Goal: Task Accomplishment & Management: Manage account settings

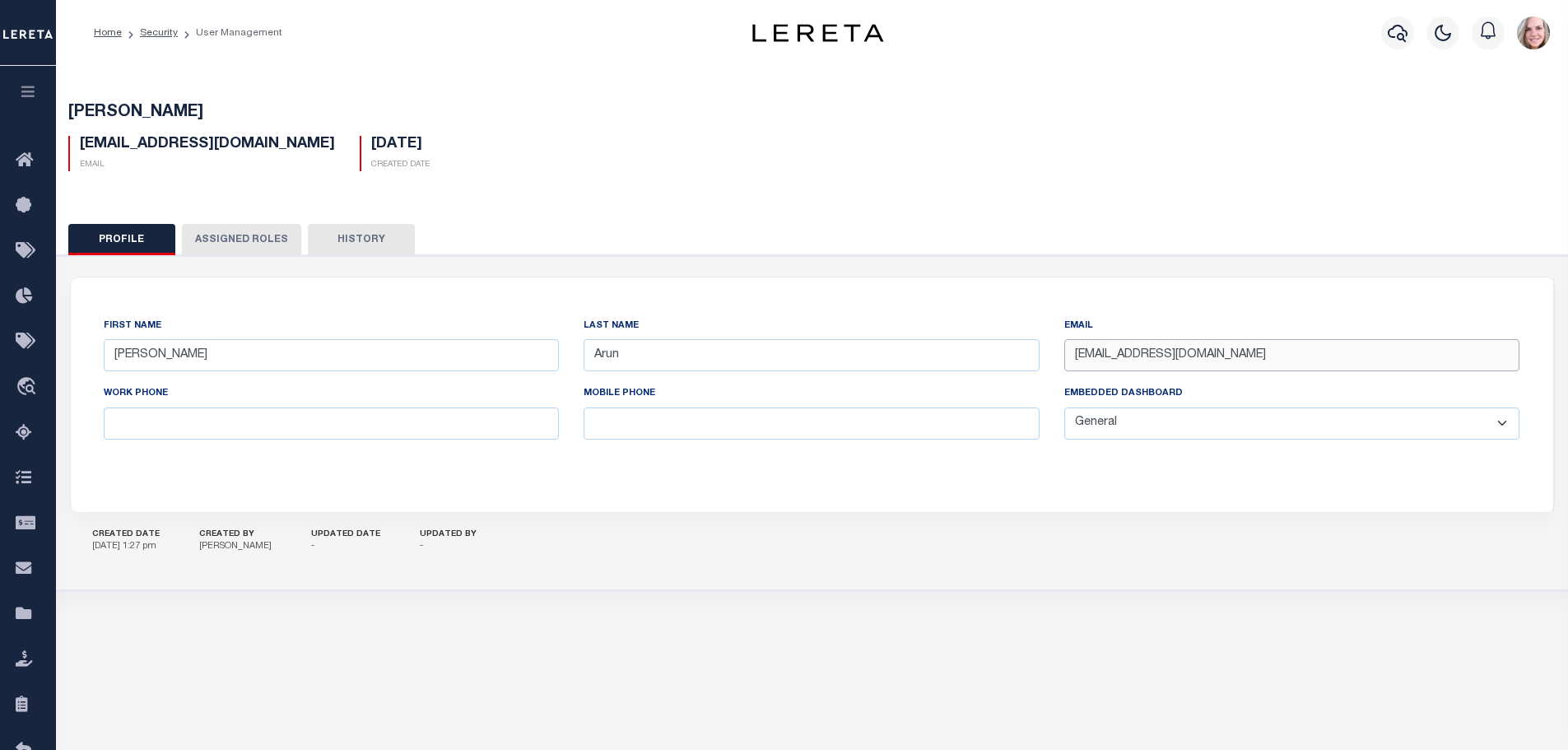
click at [1159, 360] on input "AGurunarayan-c@lereta.net" at bounding box center [1292, 355] width 456 height 32
click at [1155, 362] on input "AGurunarayan-c@lereta.net" at bounding box center [1292, 355] width 456 height 32
click at [78, 238] on button "Profile" at bounding box center [122, 239] width 107 height 31
click at [841, 559] on div "CREATED DATE 08/22/2025 1:27 pm CREATED BY Graham, Della UPDATED DATE - UPDATED…" at bounding box center [812, 542] width 1484 height 57
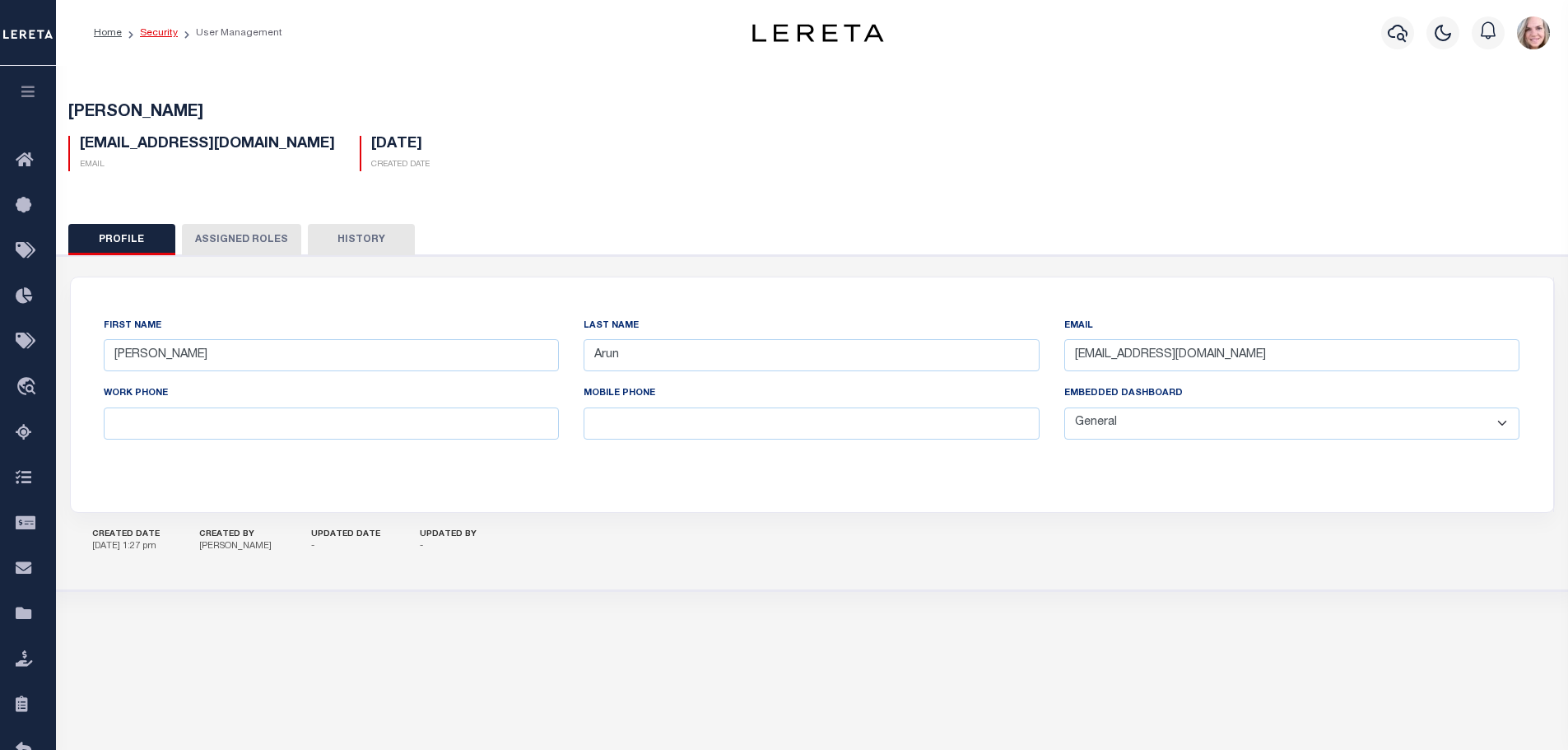
click at [148, 33] on link "Security" at bounding box center [159, 33] width 38 height 10
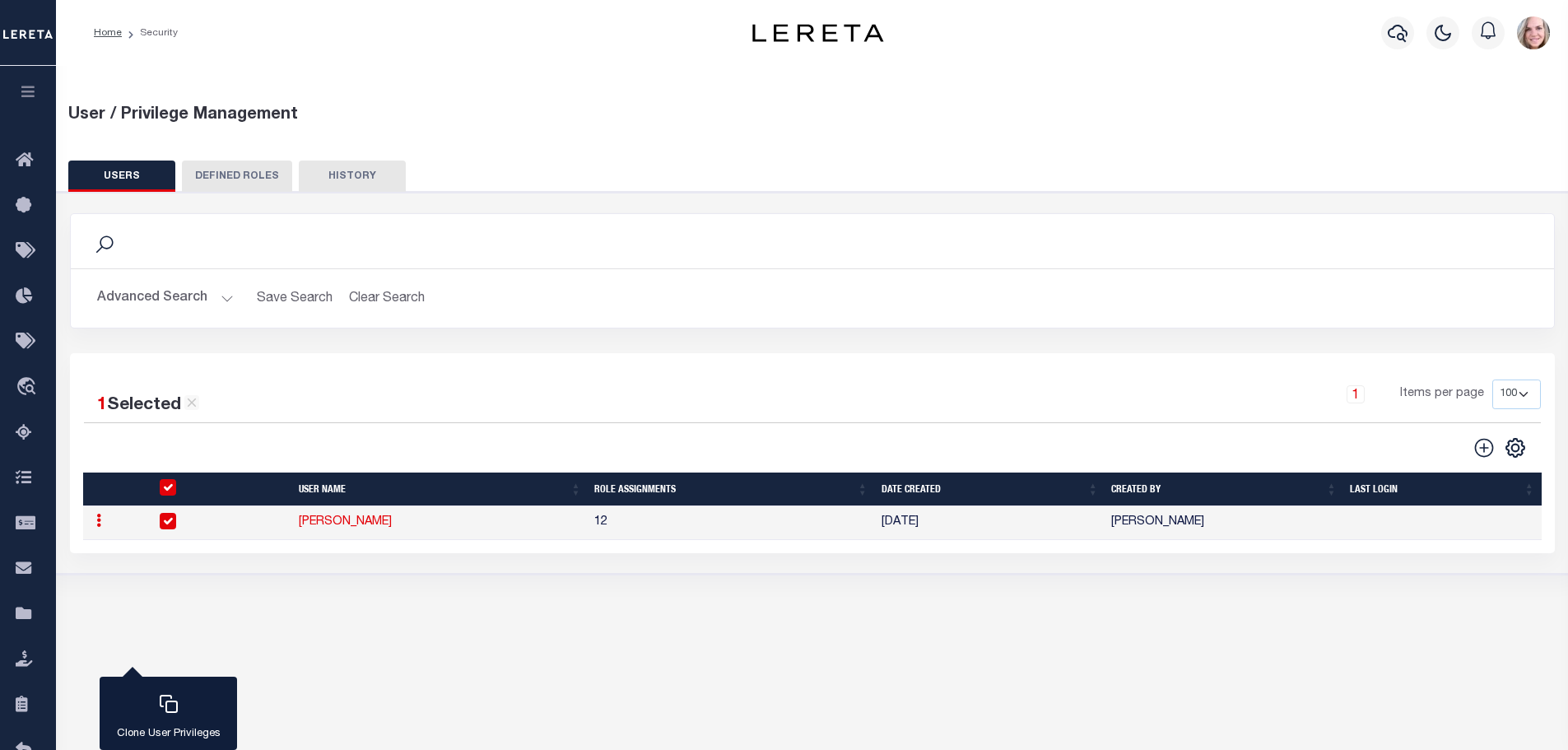
click at [309, 518] on link "[PERSON_NAME]" at bounding box center [345, 522] width 93 height 12
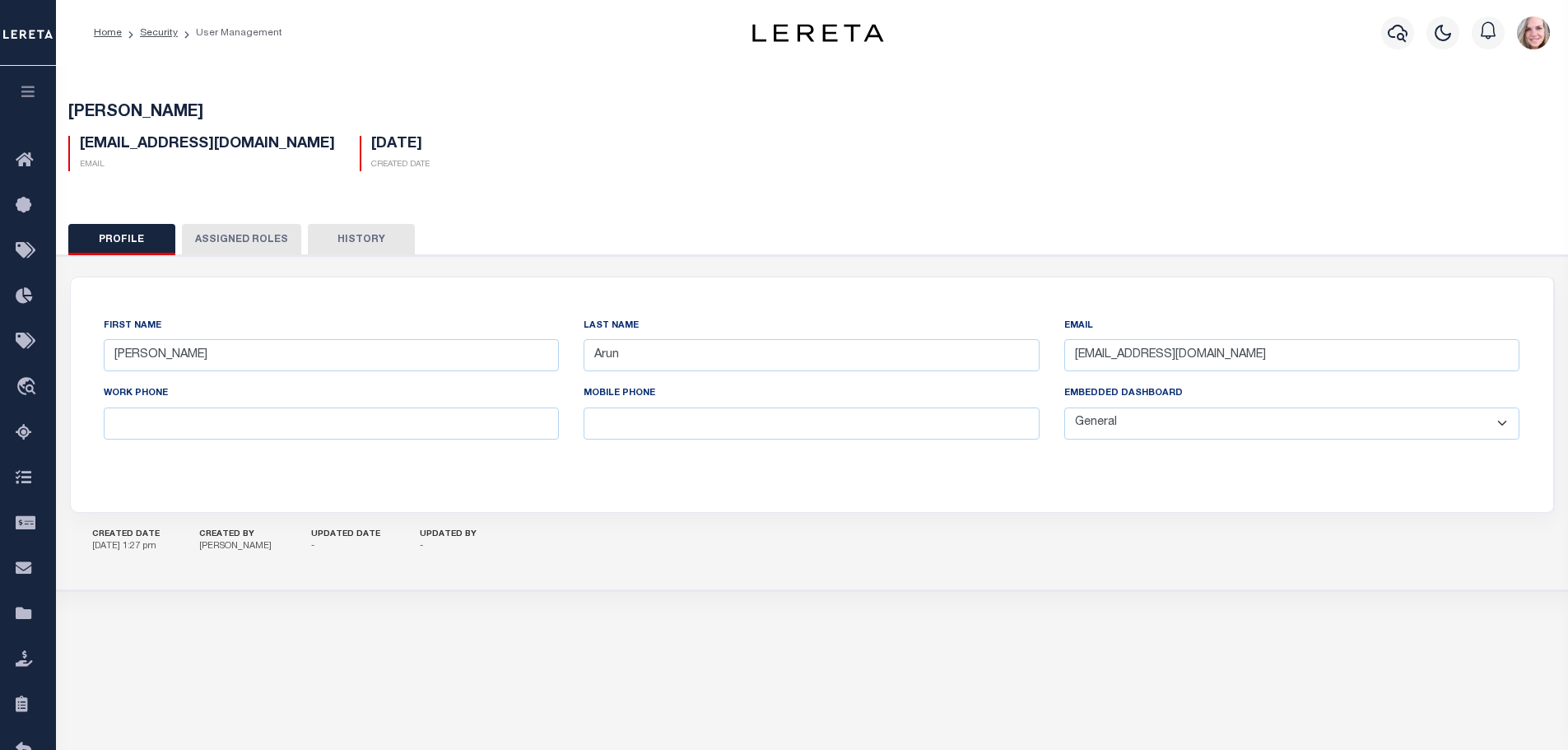
click at [276, 233] on button "Assigned Roles" at bounding box center [241, 239] width 119 height 31
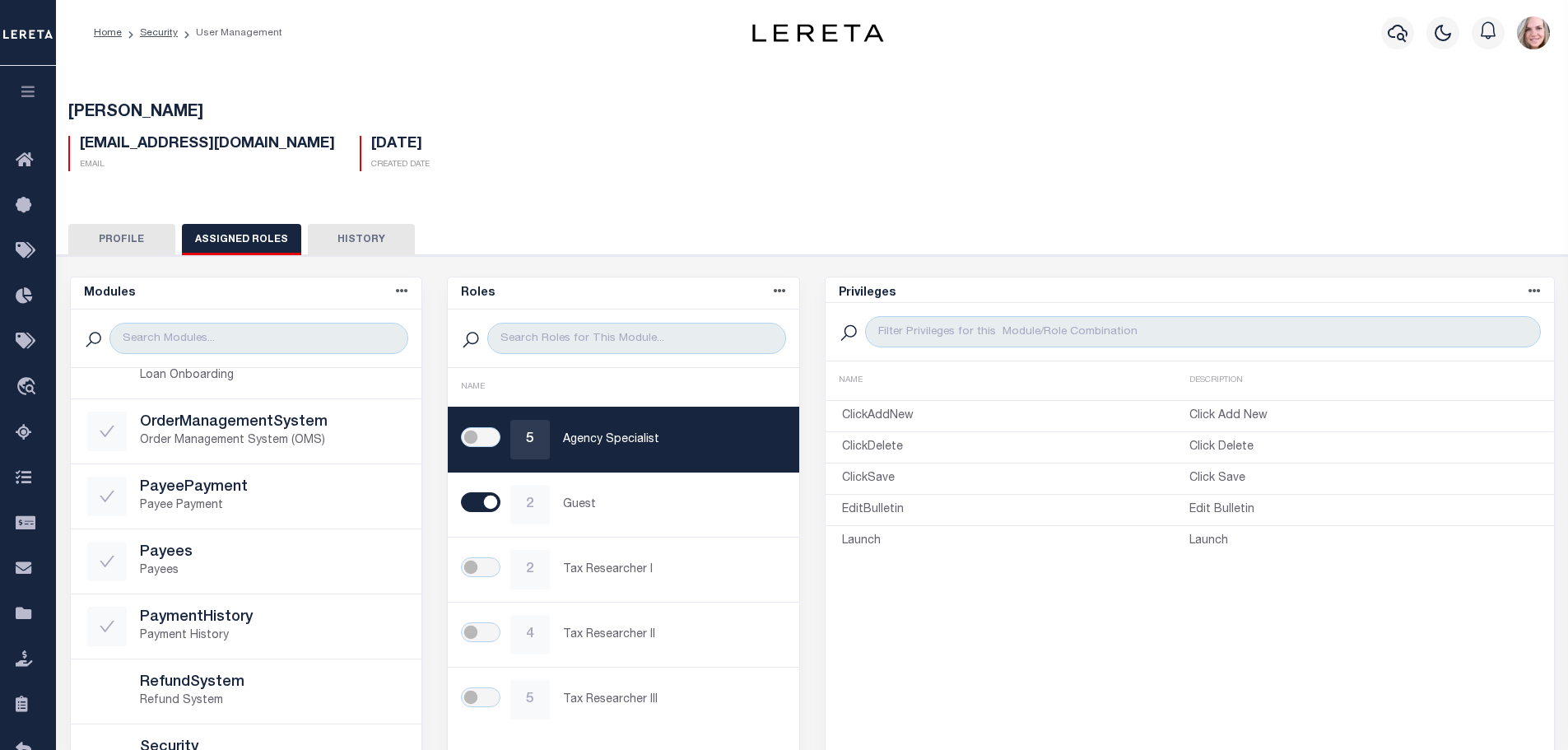
click at [376, 239] on button "History" at bounding box center [361, 239] width 107 height 31
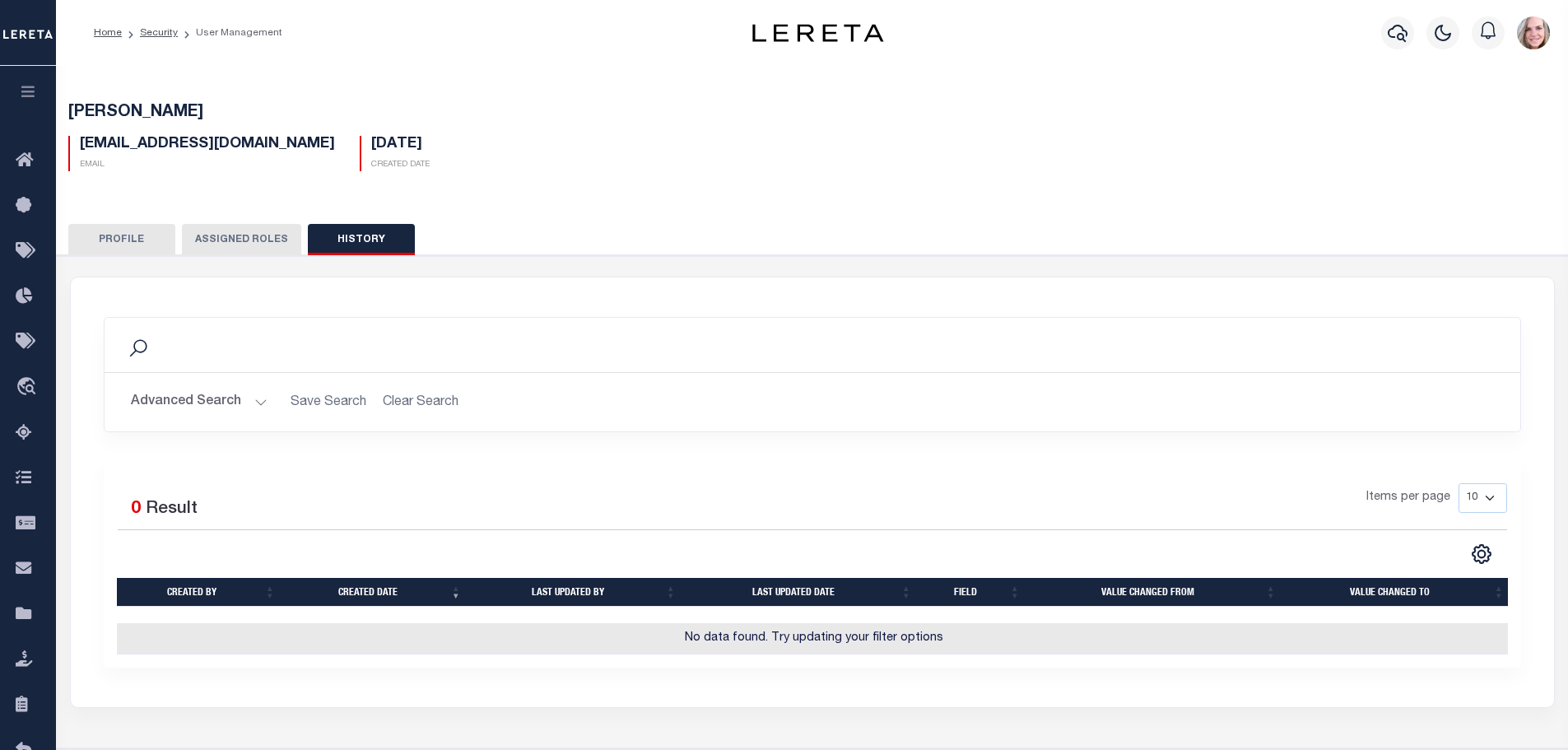
click at [1526, 26] on img "button" at bounding box center [1532, 32] width 33 height 33
click at [1484, 108] on link "Sign out" at bounding box center [1489, 118] width 130 height 27
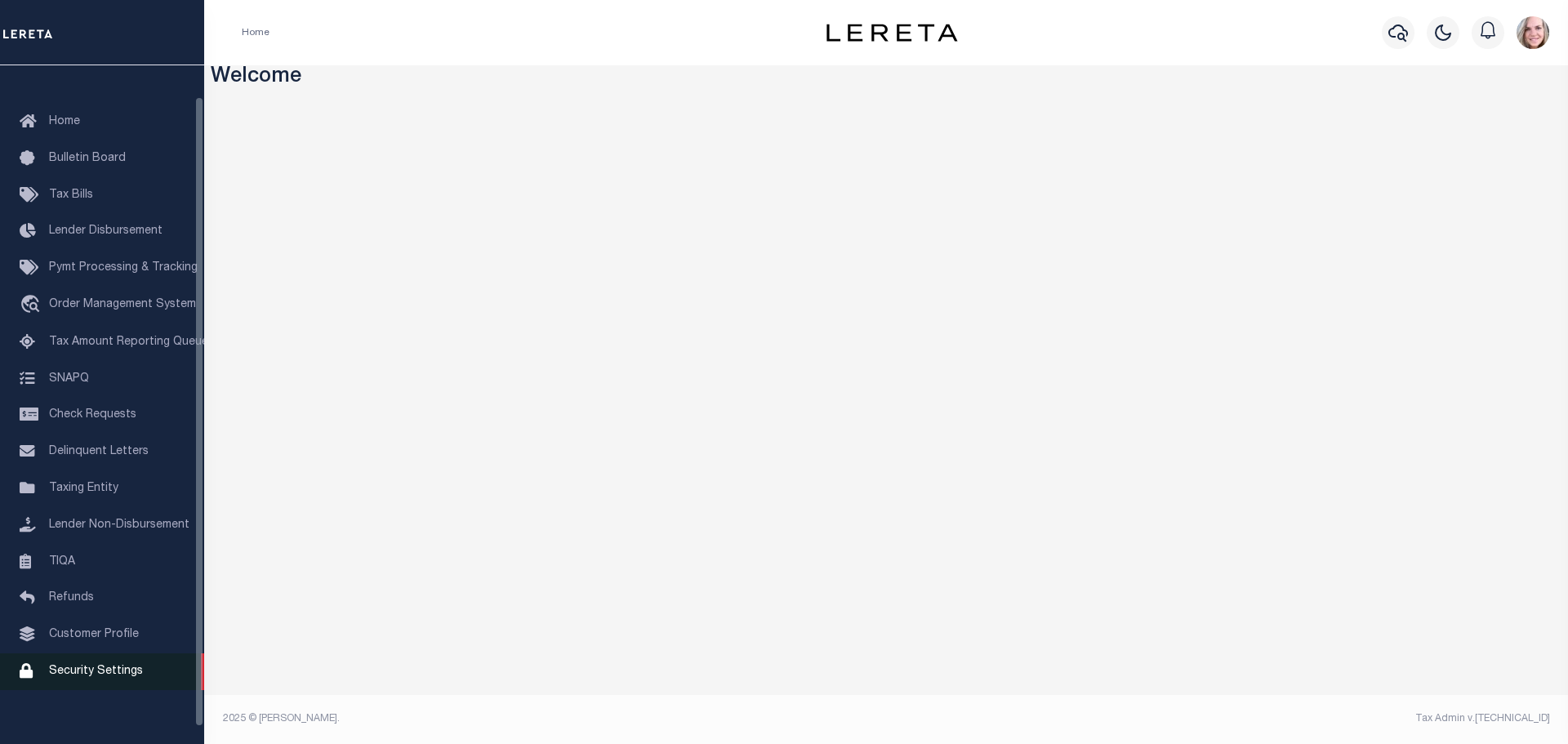
scroll to position [51, 0]
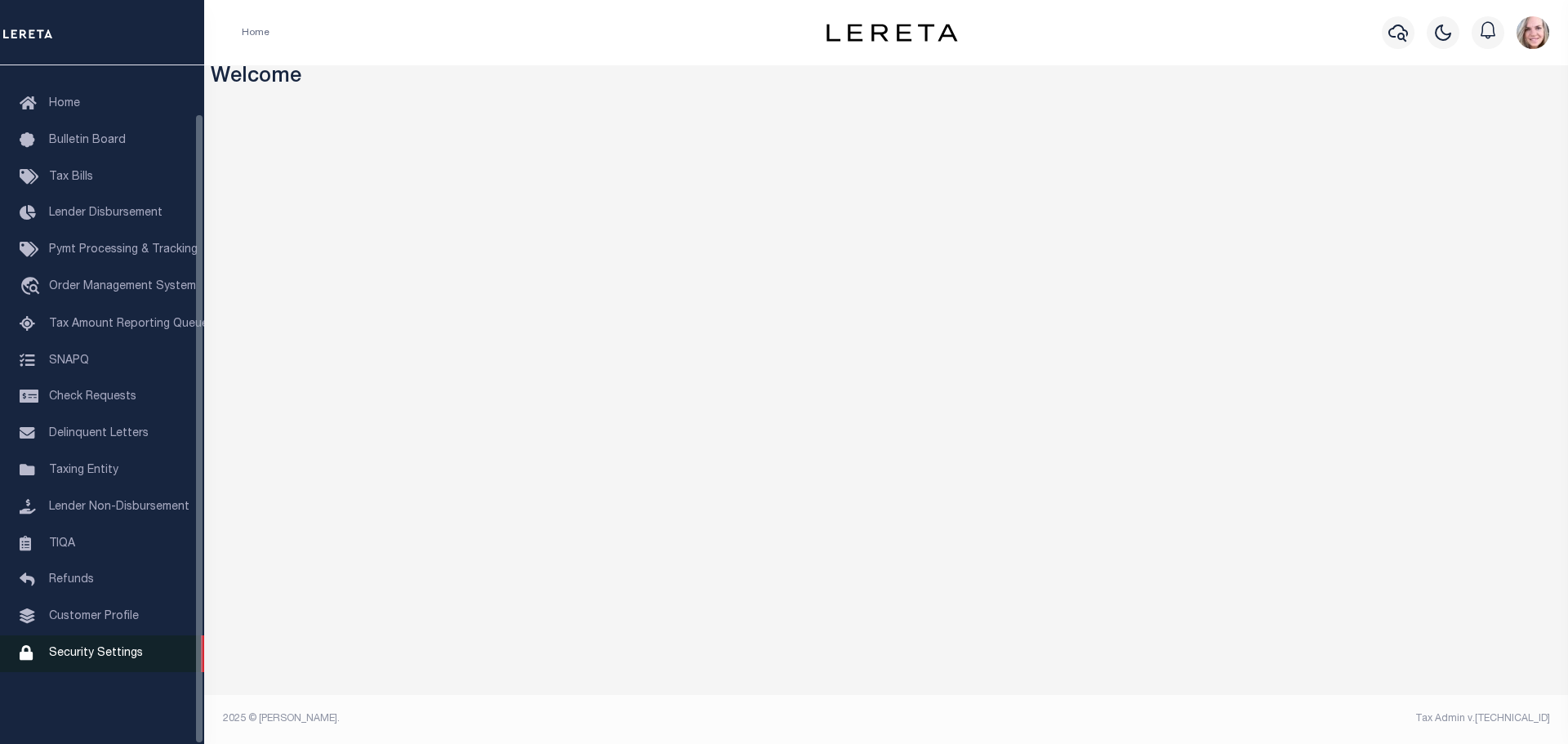
click at [104, 659] on span "Security Settings" at bounding box center [96, 653] width 94 height 12
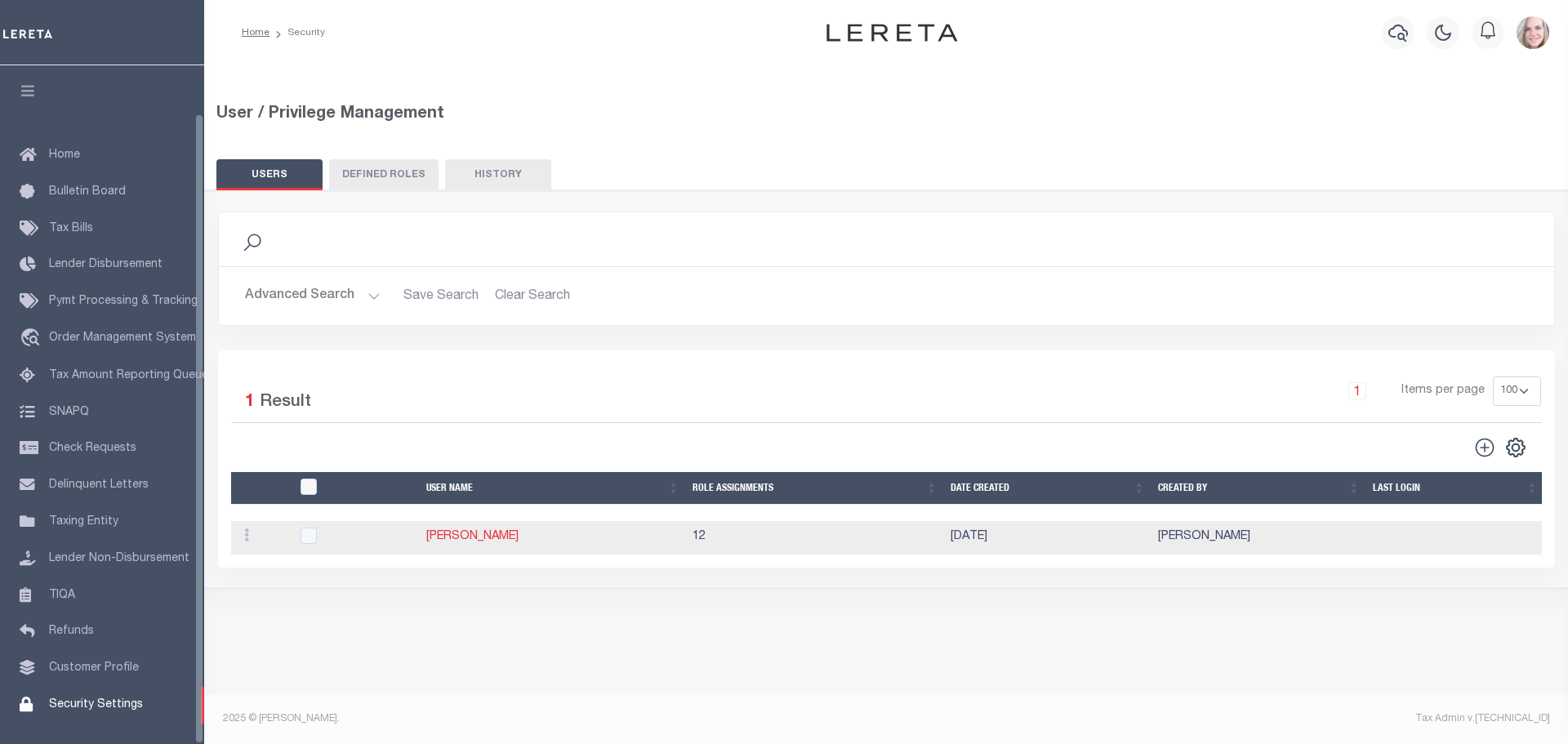
select select "100"
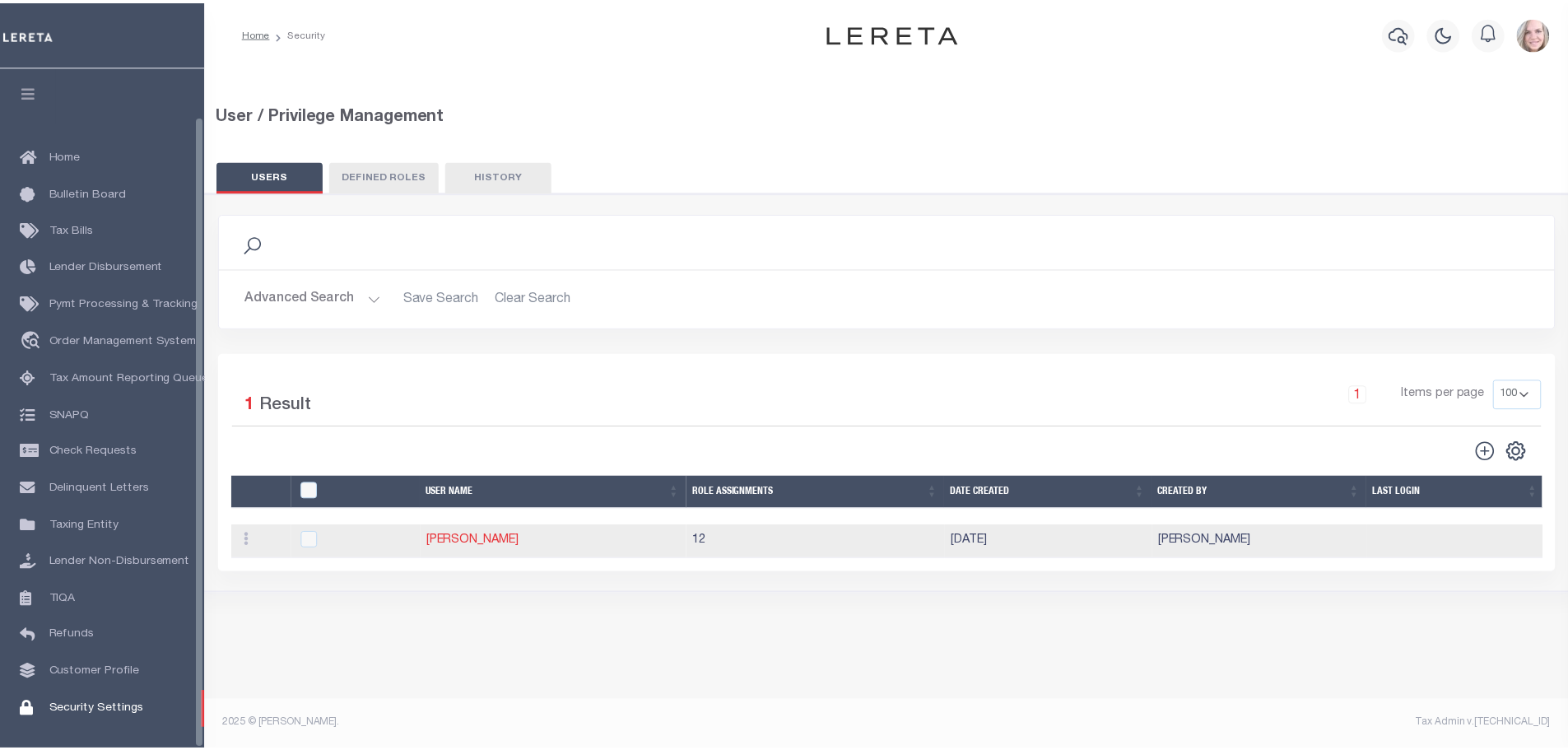
scroll to position [52, 0]
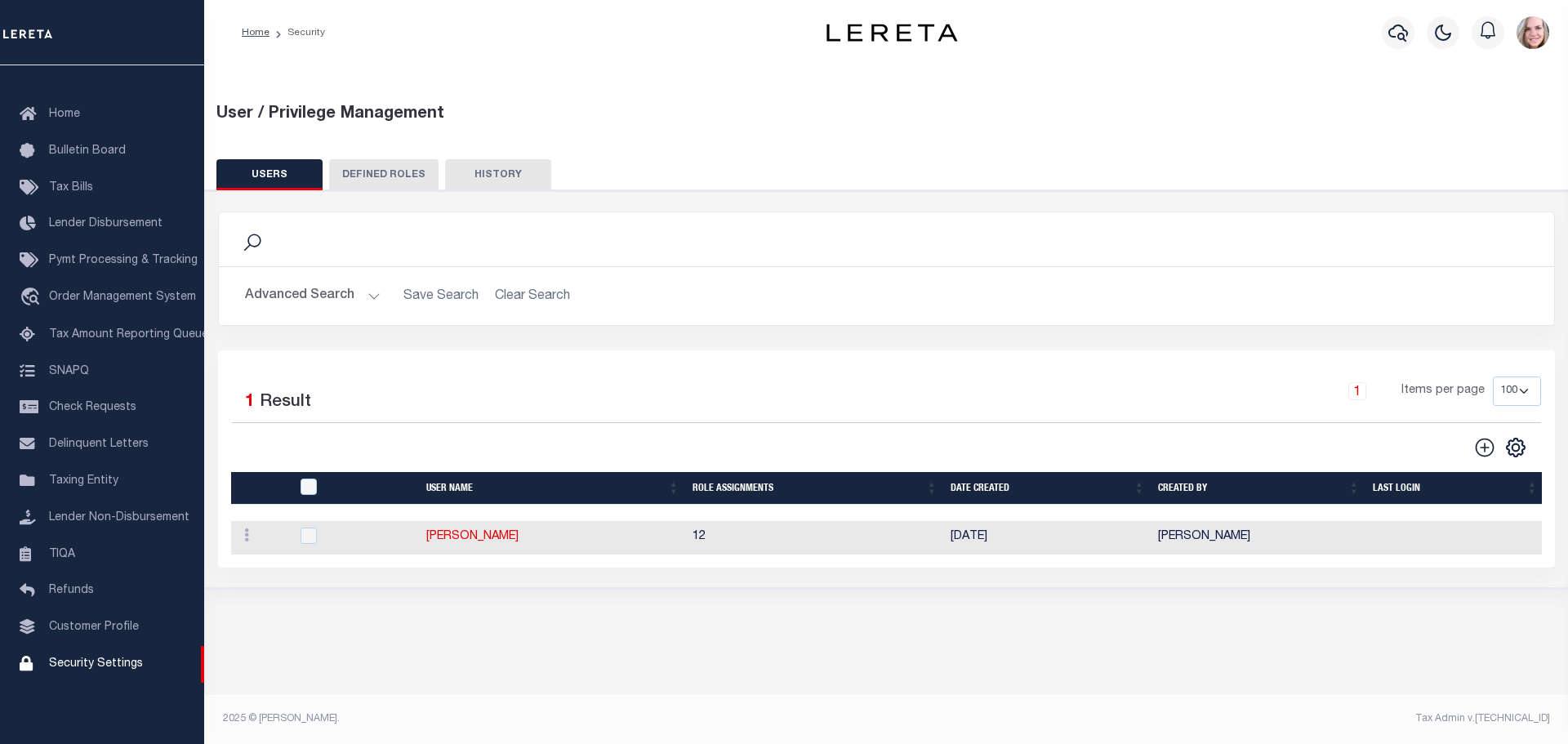
click at [359, 276] on div "Advanced Search Save Search Clear Search UsersGridWrapper_dynamictable_____Defa…" at bounding box center [887, 295] width 1336 height 58
click at [329, 289] on button "Advanced Search" at bounding box center [313, 296] width 136 height 32
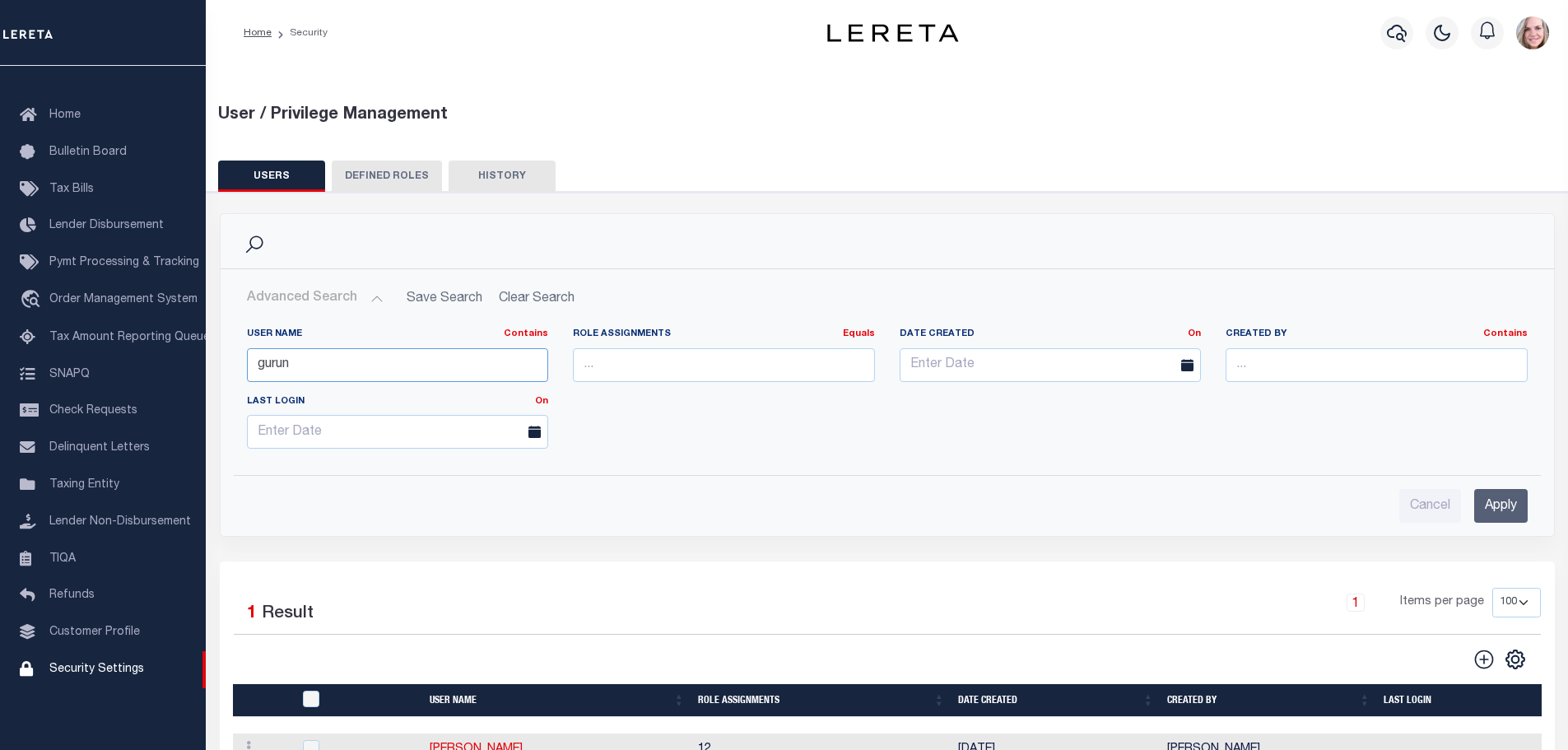
click at [392, 357] on input "gurun" at bounding box center [397, 365] width 302 height 34
click at [389, 355] on input "gurun" at bounding box center [397, 365] width 302 height 34
click at [1511, 506] on input "Apply" at bounding box center [1500, 506] width 53 height 34
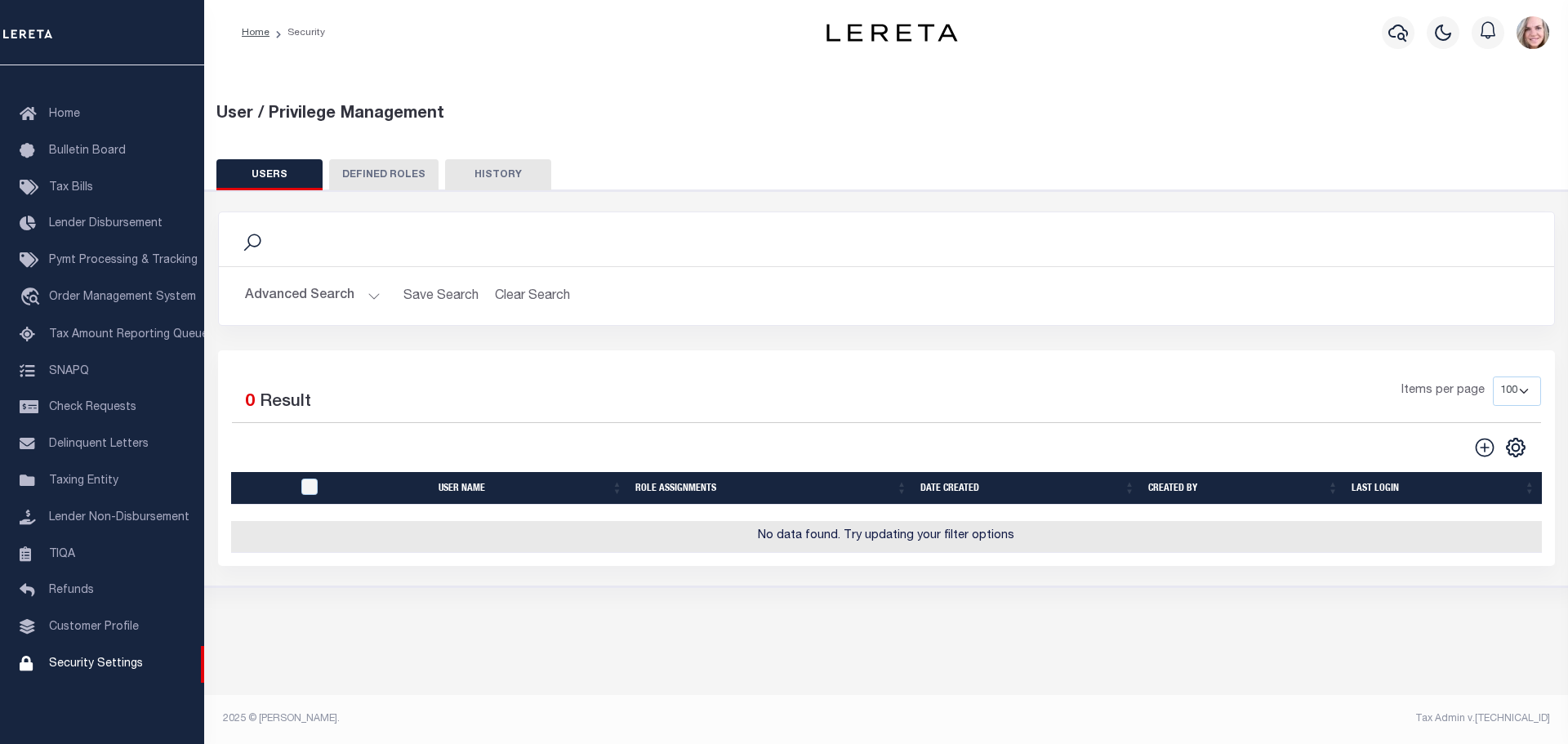
click at [335, 303] on button "Advanced Search" at bounding box center [313, 296] width 136 height 32
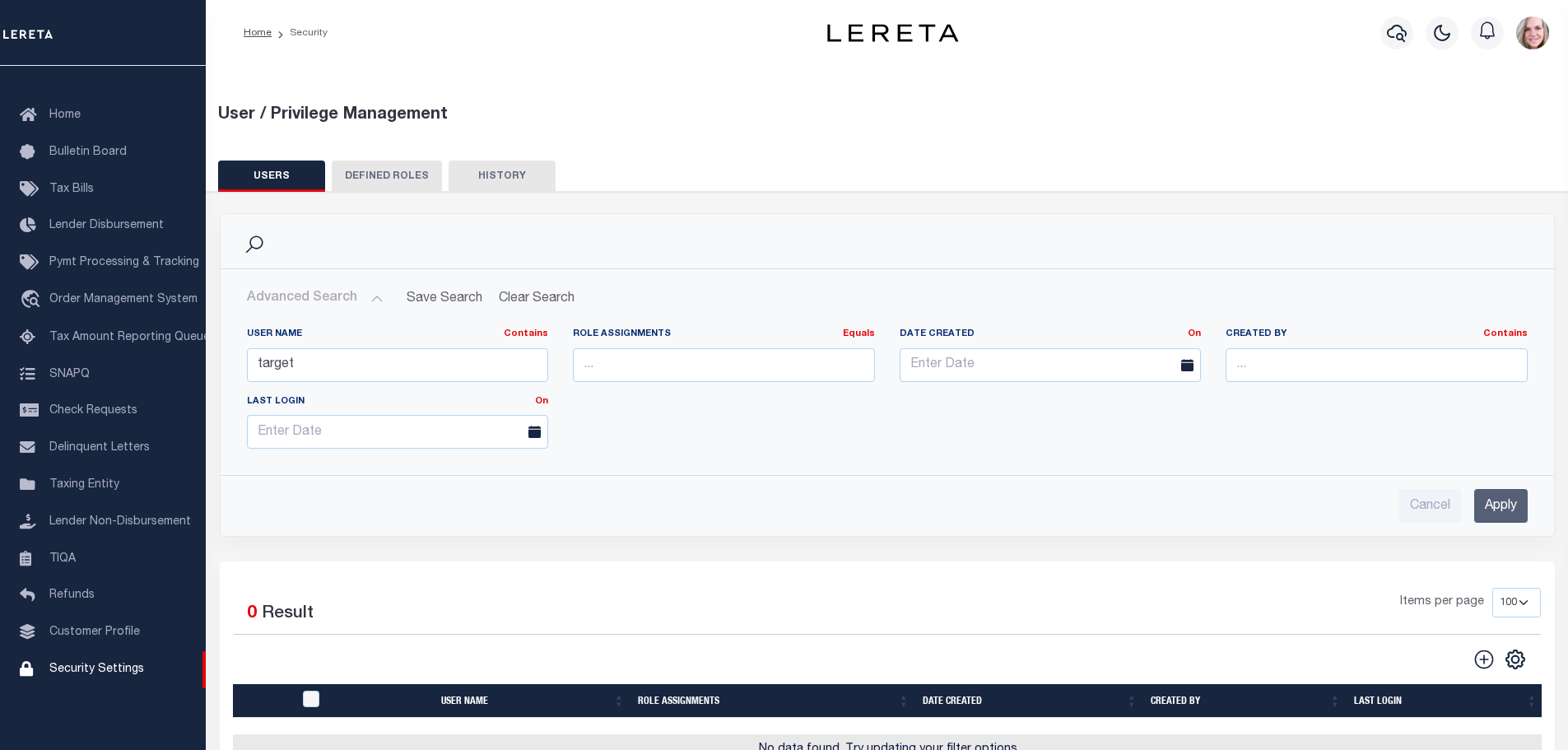
click at [1511, 501] on input "Apply" at bounding box center [1500, 506] width 53 height 34
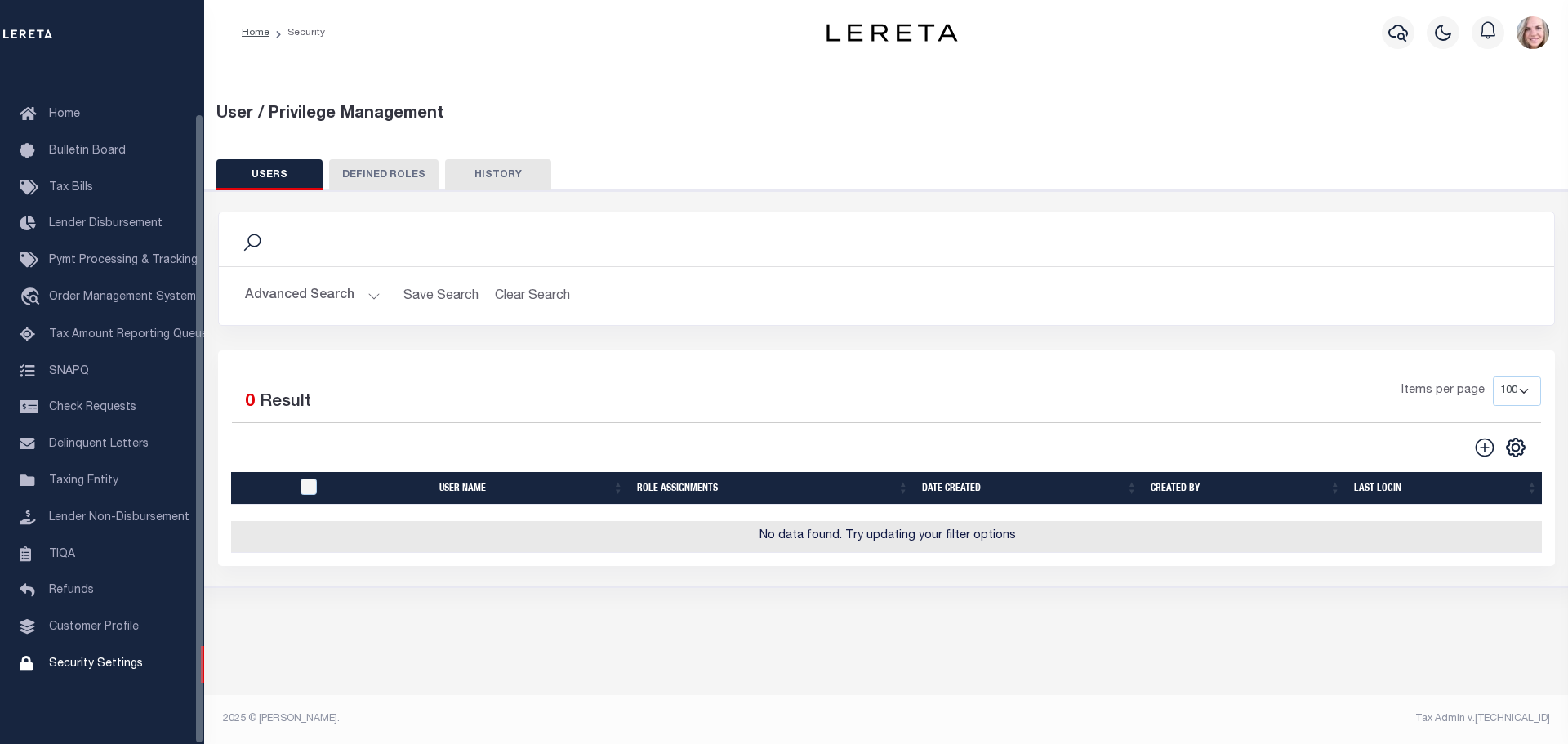
click at [279, 294] on button "Advanced Search" at bounding box center [313, 296] width 136 height 32
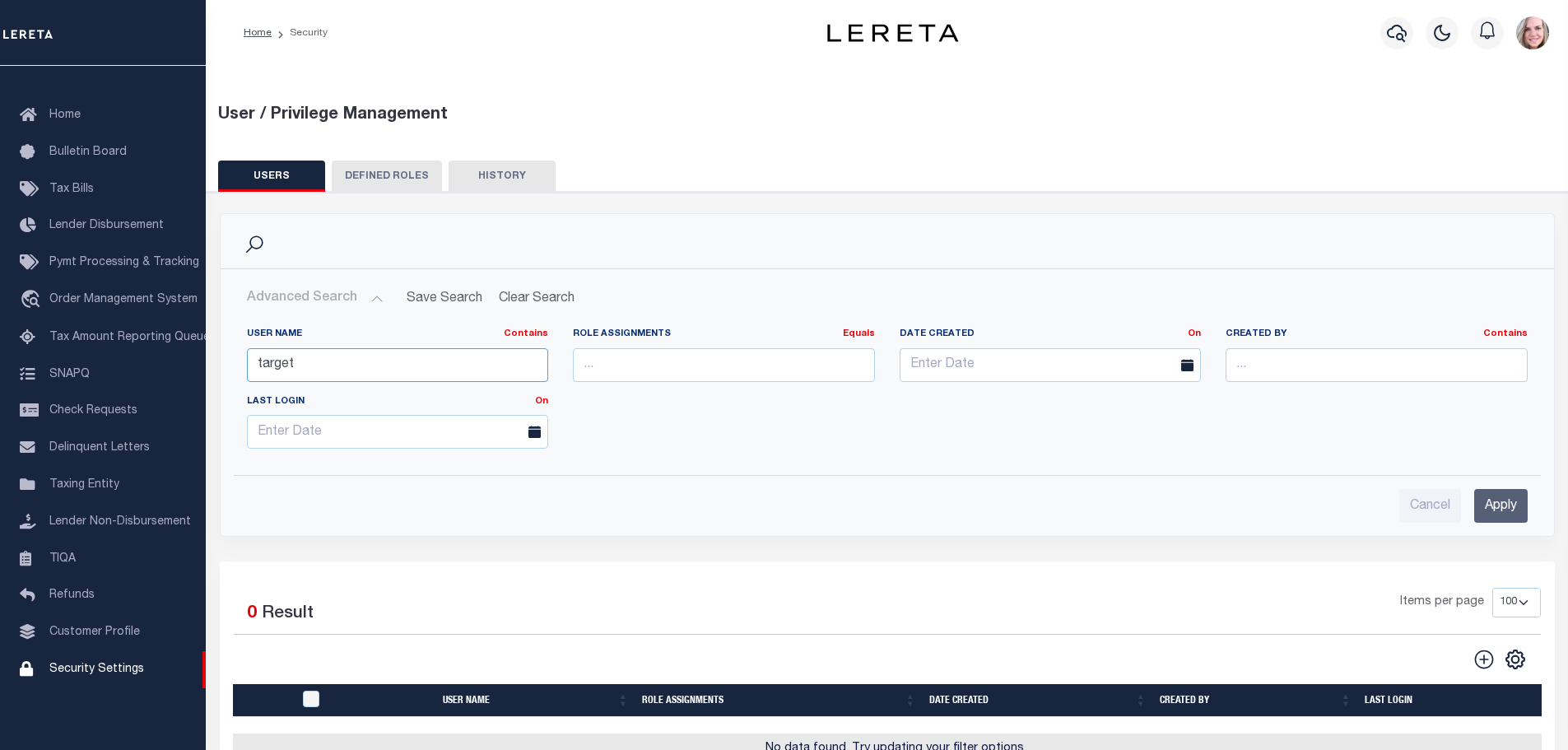
click at [325, 353] on input "target" at bounding box center [397, 365] width 302 height 34
click at [325, 353] on input "target" at bounding box center [397, 365] width 302 height 34
type input "anthony"
click at [1503, 501] on input "Apply" at bounding box center [1500, 506] width 53 height 34
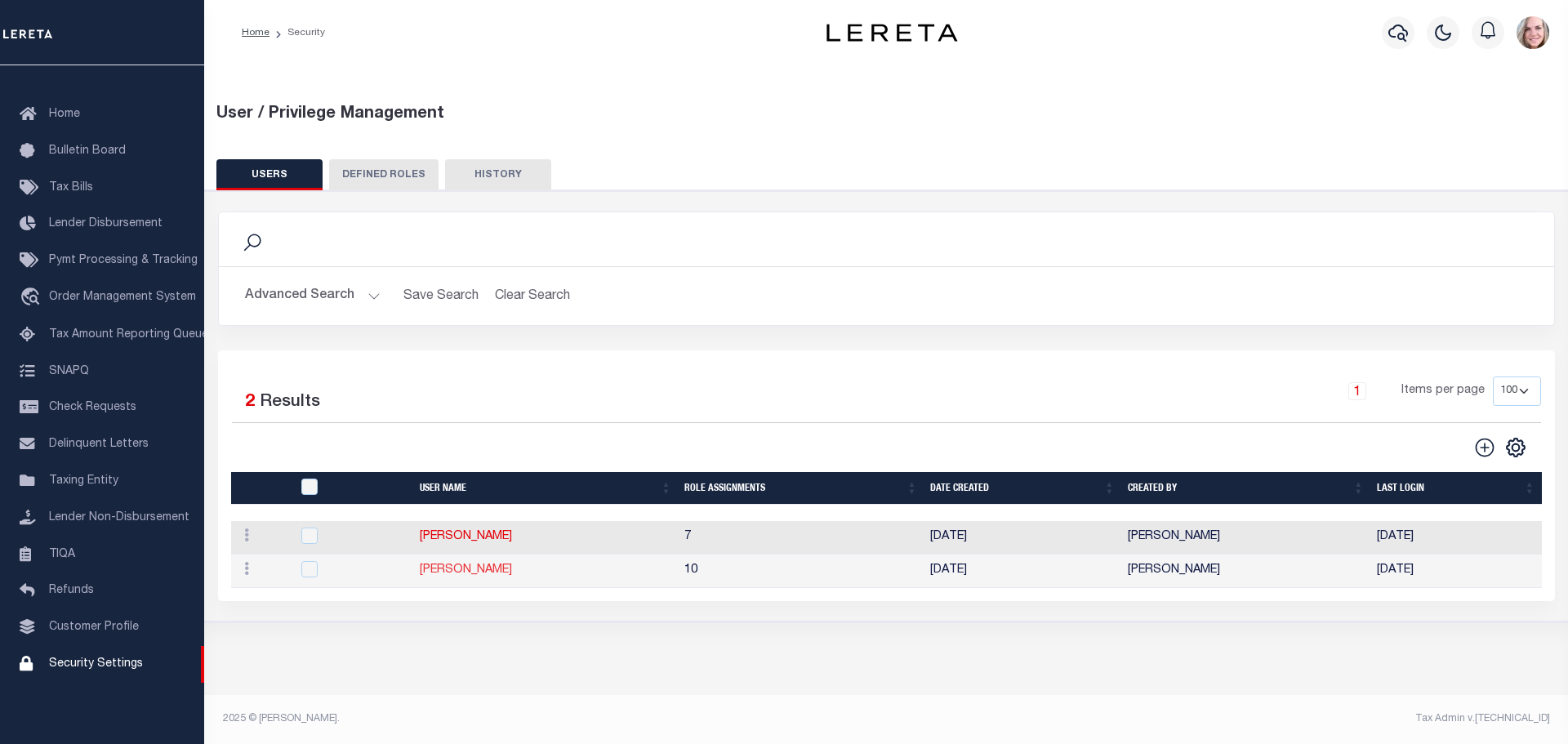
click at [477, 569] on link "Targhetta, Anthony" at bounding box center [466, 570] width 92 height 12
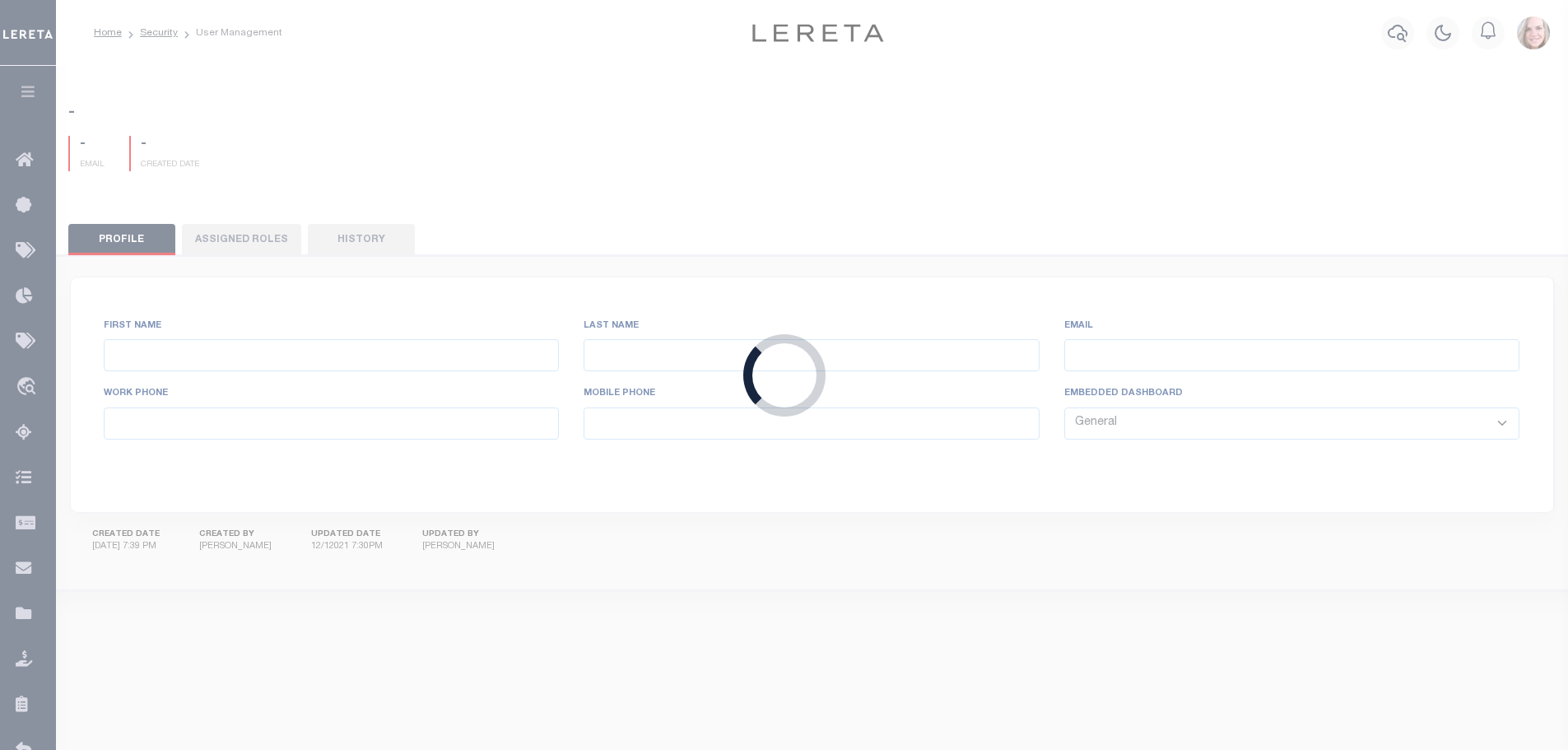
type input "Targhetta,"
type input "Anthony"
type input "atarghetta@lereta.net"
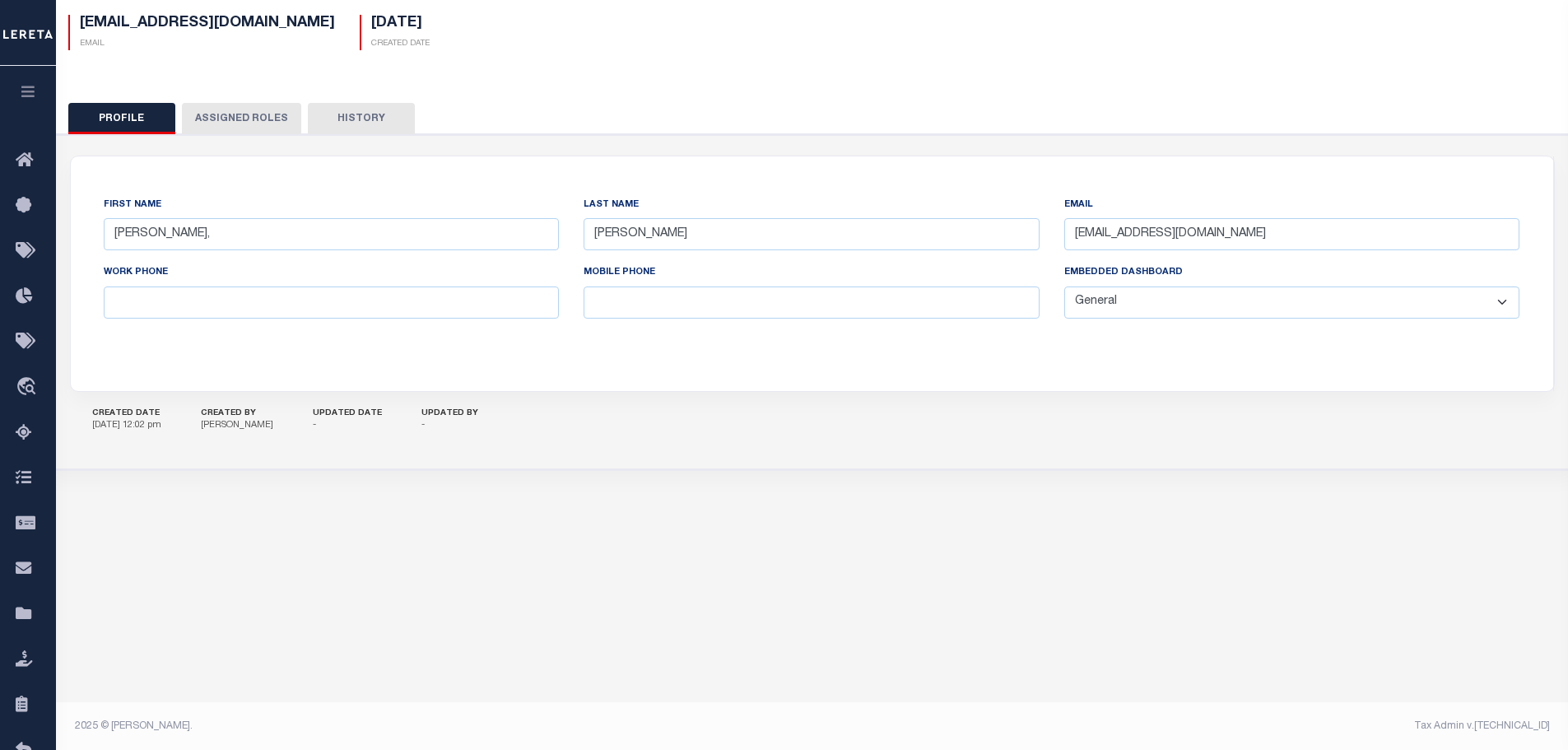
scroll to position [123, 0]
click at [1151, 304] on select "General Locate Escrow Services AI Payment Verification Customer Service" at bounding box center [1292, 301] width 456 height 32
select select "TPS"
click at [1064, 286] on select "General Locate Escrow Services AI Payment Verification Customer Service" at bounding box center [1292, 301] width 456 height 32
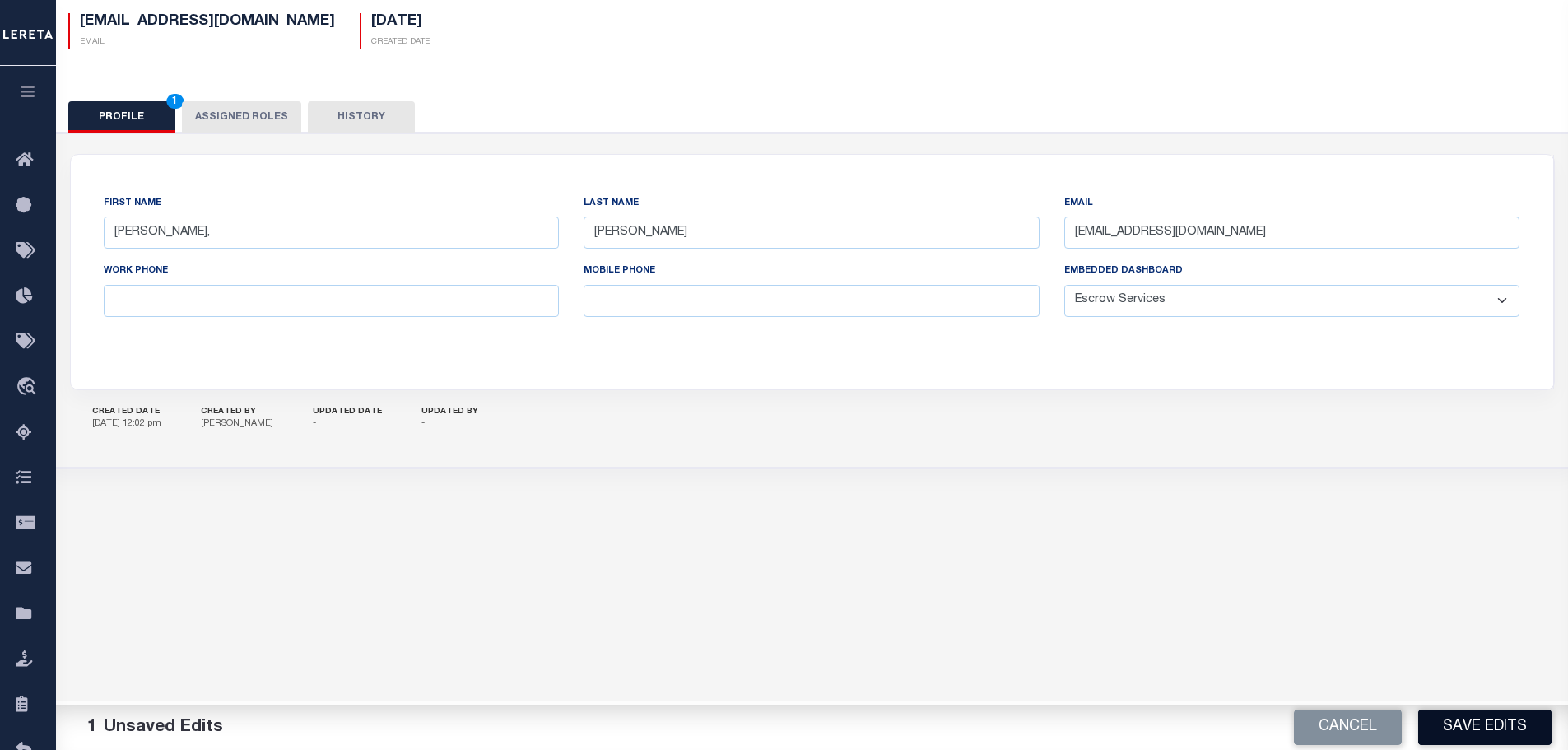
click at [1496, 736] on button "Save Edits" at bounding box center [1484, 727] width 134 height 36
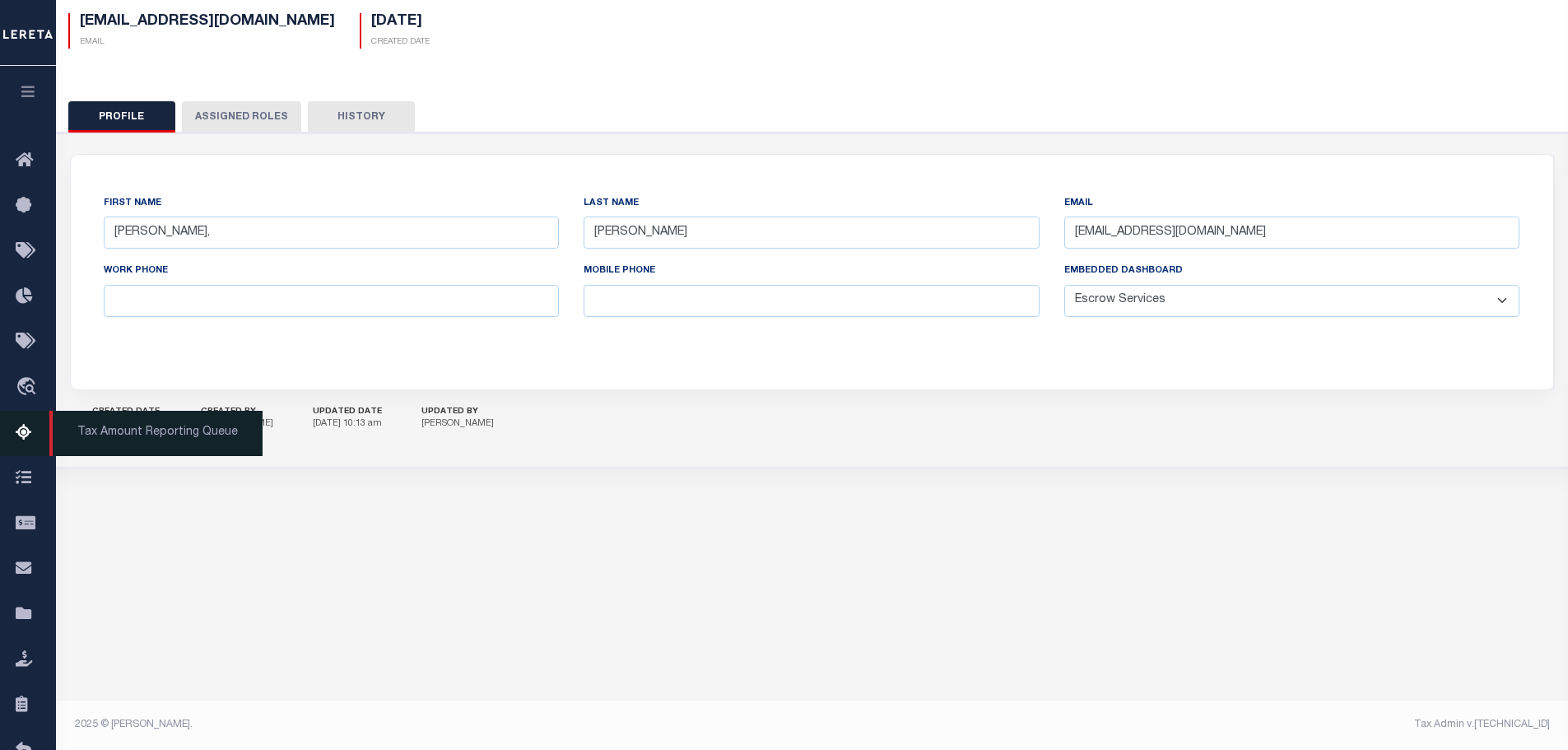
click at [127, 438] on span "Tax Amount Reporting Queue" at bounding box center [156, 434] width 213 height 46
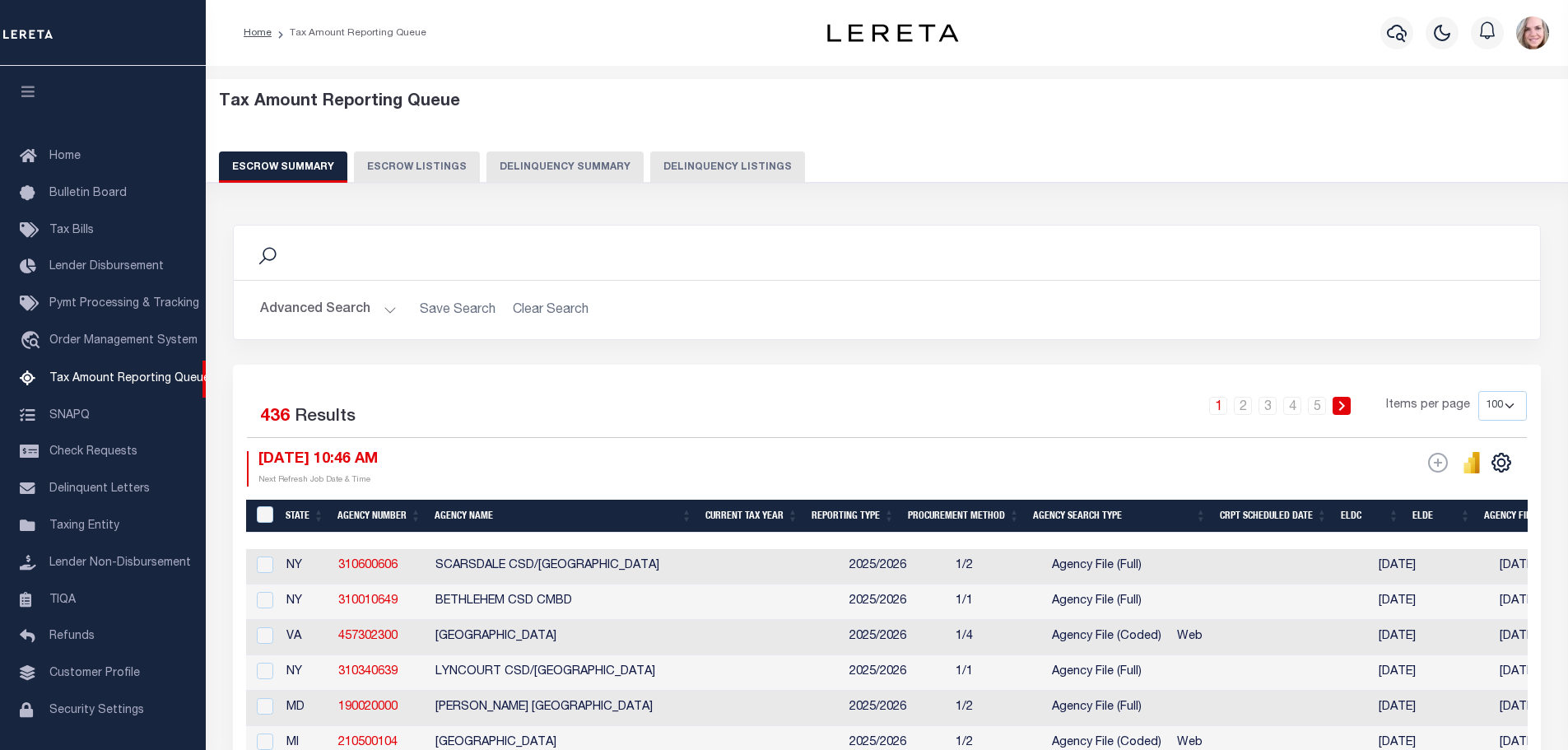
select select "100"
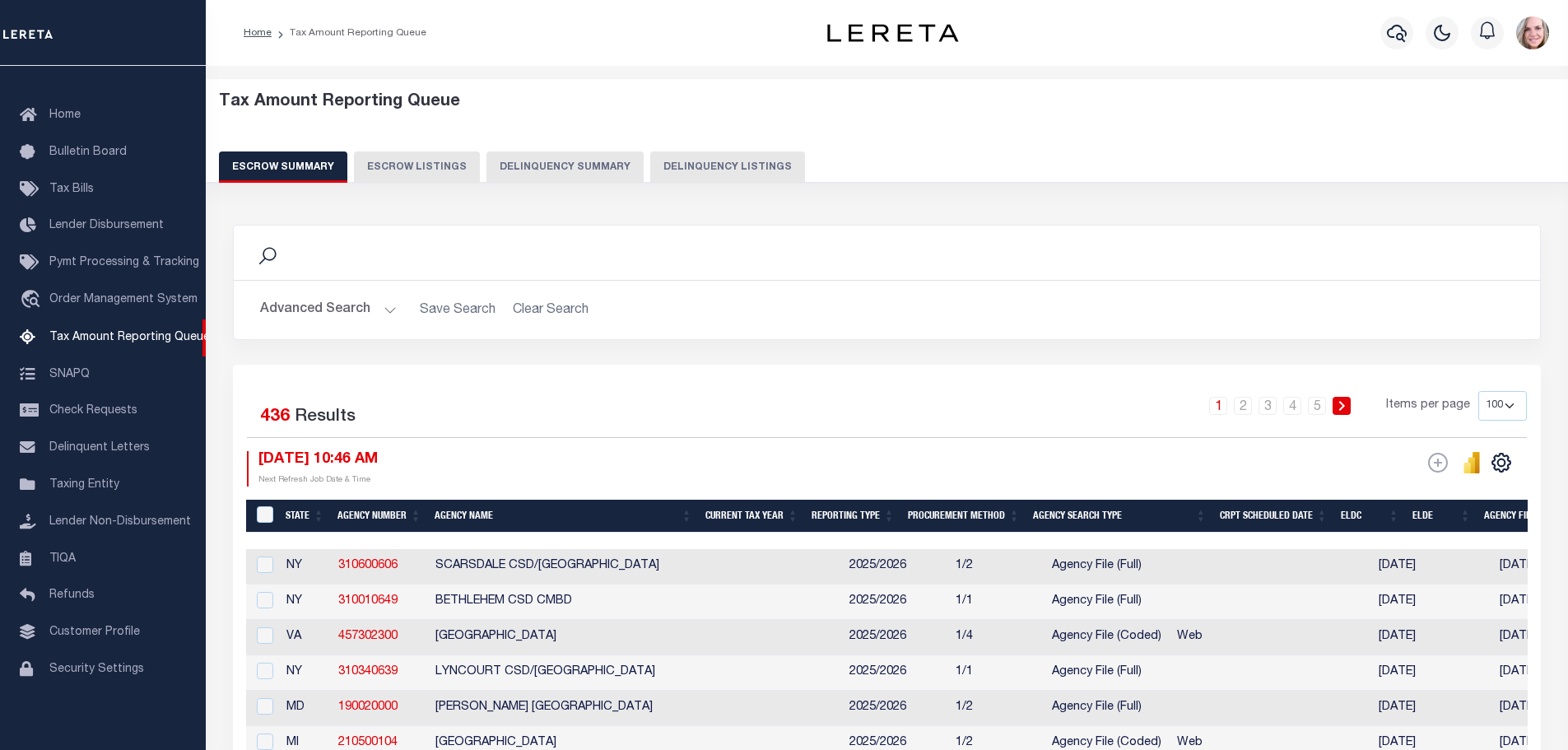
click at [363, 309] on button "Advanced Search" at bounding box center [329, 310] width 137 height 32
